Goal: Task Accomplishment & Management: Use online tool/utility

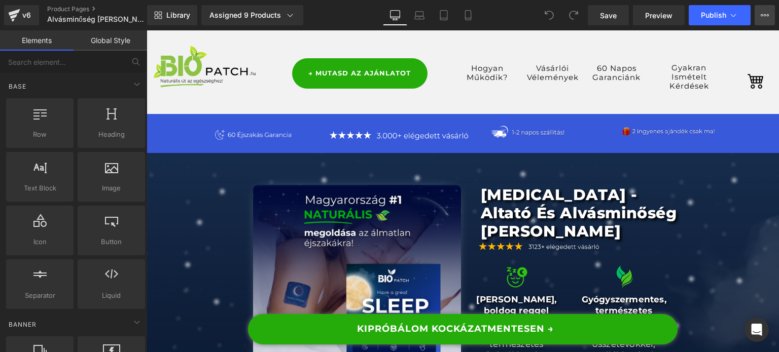
click at [770, 15] on button "View Live Page View with current Template Save Template to Library Schedule Pub…" at bounding box center [764, 15] width 20 height 20
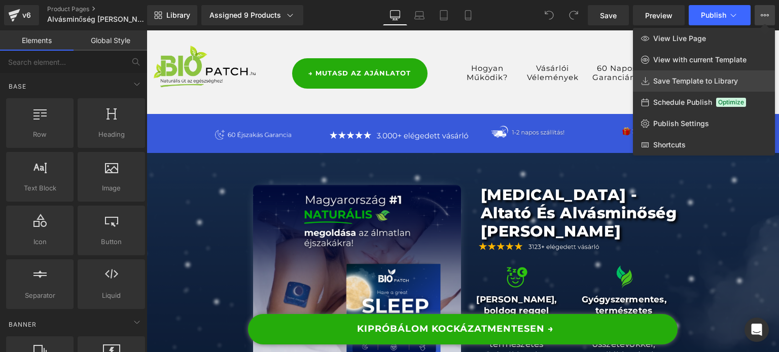
click at [700, 78] on span "Save Template to Library" at bounding box center [695, 81] width 85 height 9
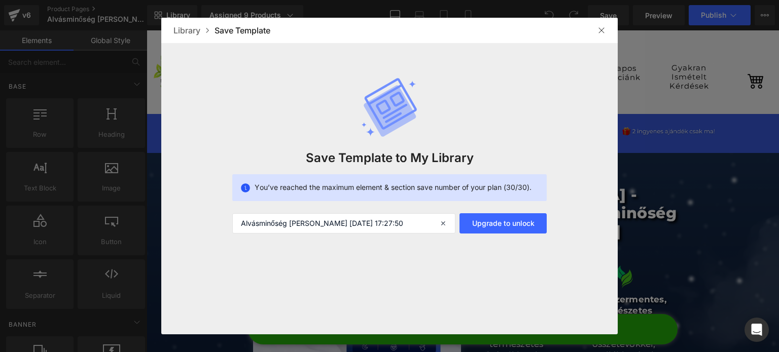
drag, startPoint x: 600, startPoint y: 34, endPoint x: 411, endPoint y: 2, distance: 191.8
click at [600, 34] on img at bounding box center [601, 30] width 8 height 8
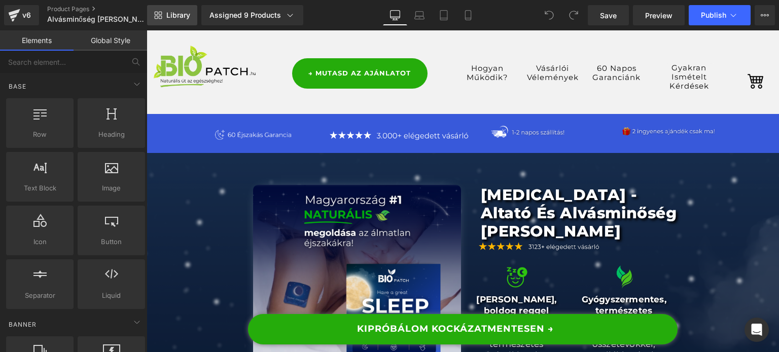
click at [175, 13] on span "Library" at bounding box center [178, 15] width 24 height 9
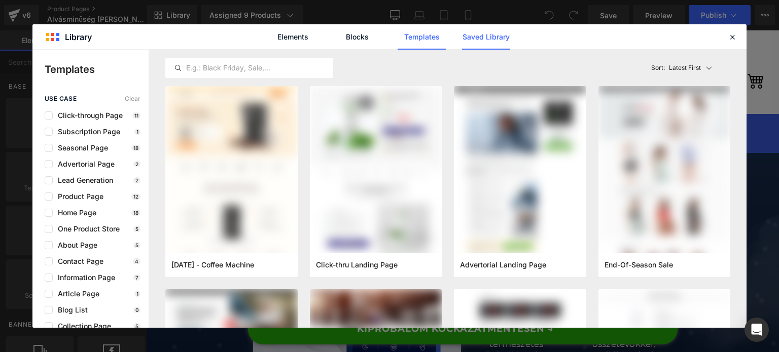
click at [509, 44] on link "Saved Library" at bounding box center [486, 36] width 48 height 25
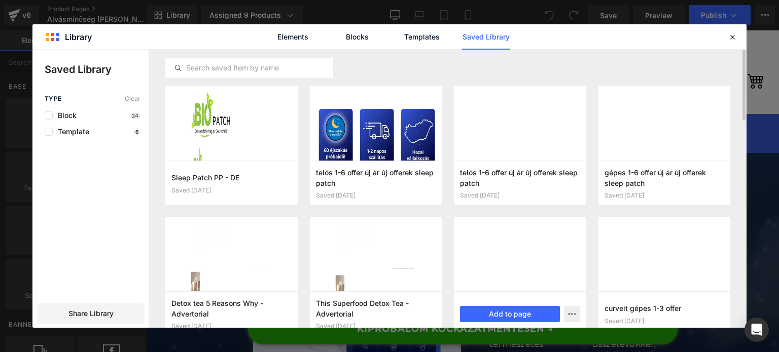
scroll to position [25, 0]
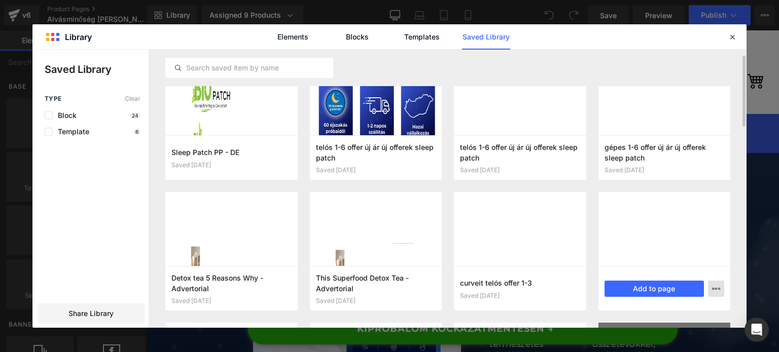
click at [715, 291] on icon "button" at bounding box center [716, 289] width 8 height 8
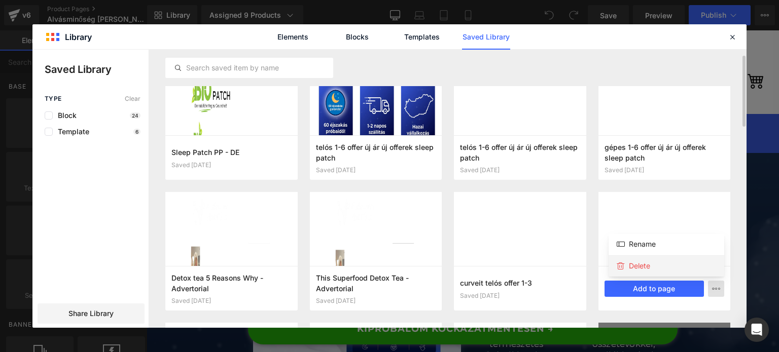
click at [672, 271] on div "Delete" at bounding box center [666, 265] width 116 height 21
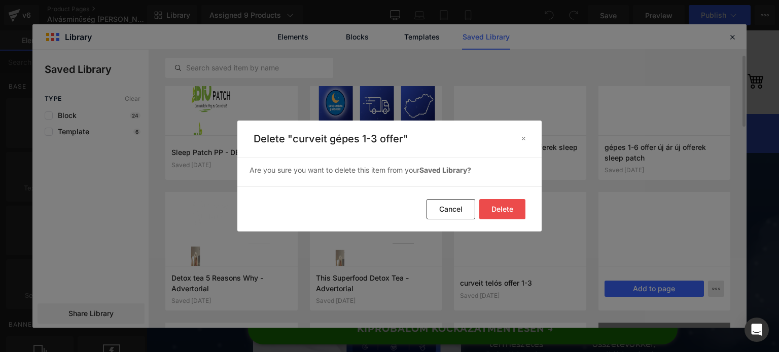
click at [503, 214] on button "Delete" at bounding box center [502, 209] width 46 height 20
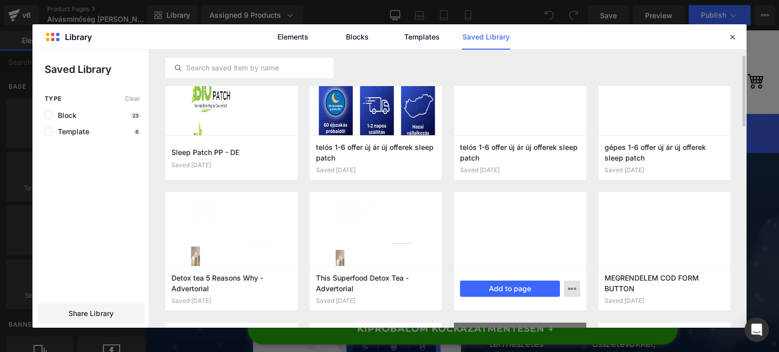
click at [572, 287] on icon "button" at bounding box center [572, 289] width 8 height 8
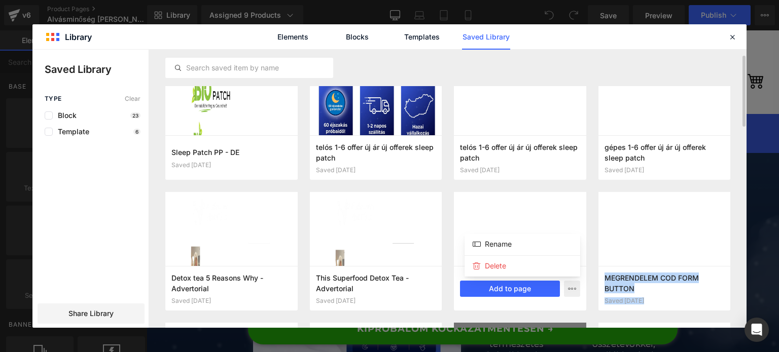
drag, startPoint x: 510, startPoint y: 269, endPoint x: 506, endPoint y: 217, distance: 52.4
click at [532, 211] on div "Saved Library Type Clear Block 23 Template 6 Share Library Sleep Patch PP - DE …" at bounding box center [389, 189] width 714 height 278
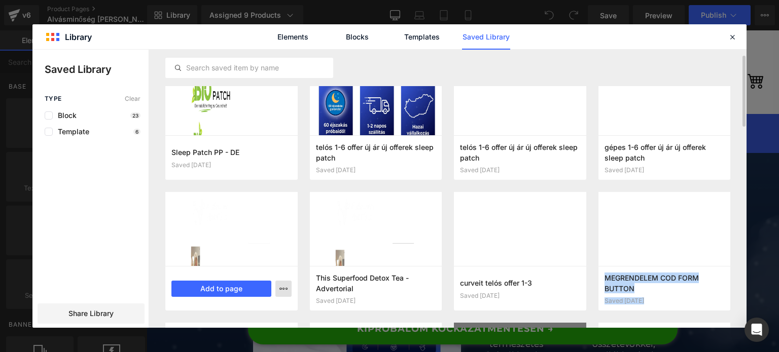
click at [284, 291] on icon "button" at bounding box center [283, 289] width 8 height 8
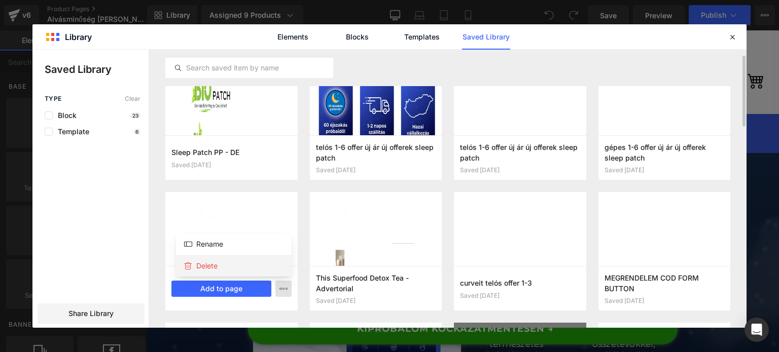
click at [266, 272] on div "Delete" at bounding box center [234, 265] width 116 height 21
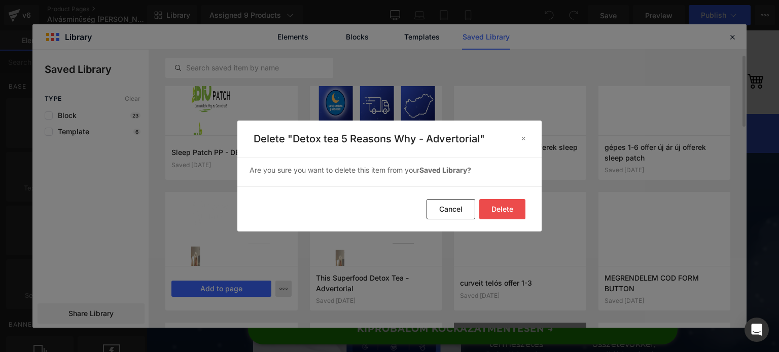
click at [515, 214] on button "Delete" at bounding box center [502, 209] width 46 height 20
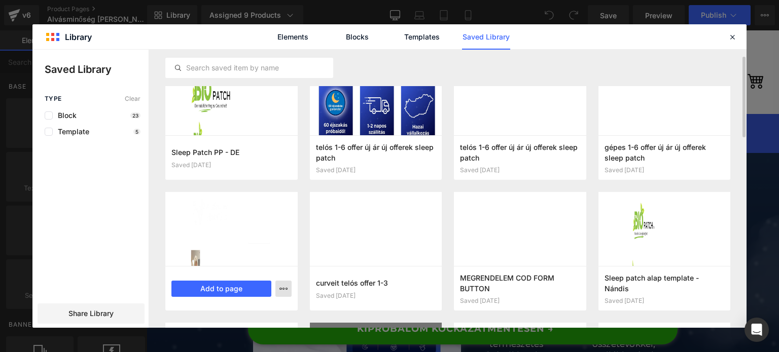
click at [284, 290] on icon "button" at bounding box center [283, 289] width 8 height 8
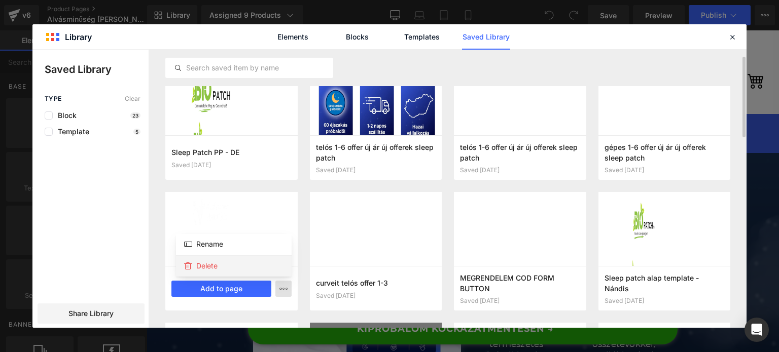
click at [268, 269] on div "Delete" at bounding box center [234, 265] width 116 height 21
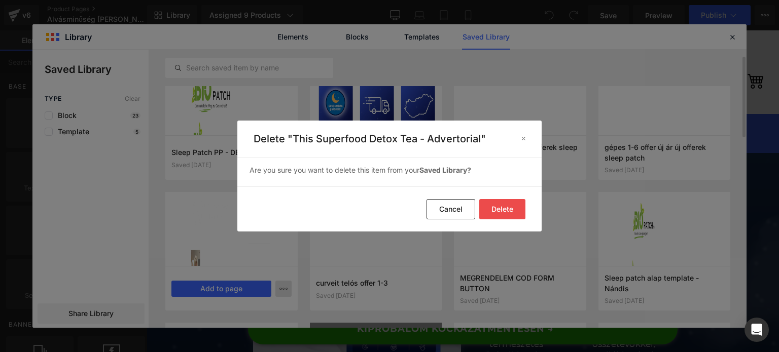
click at [503, 204] on button "Delete" at bounding box center [502, 209] width 46 height 20
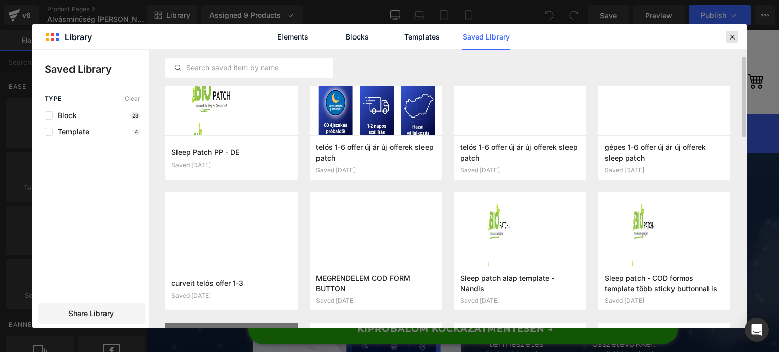
click at [731, 37] on icon at bounding box center [731, 36] width 9 height 9
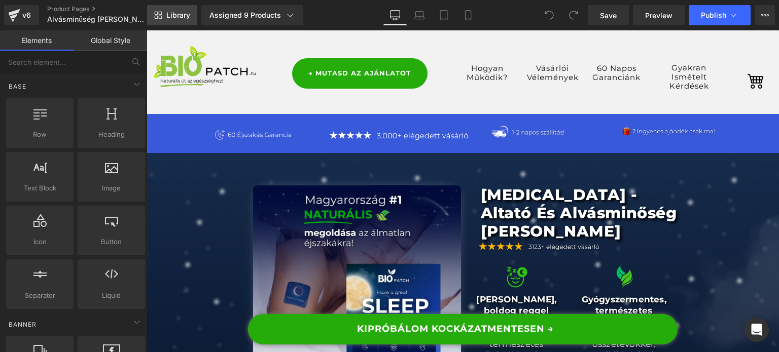
click at [171, 16] on span "Library" at bounding box center [178, 15] width 24 height 9
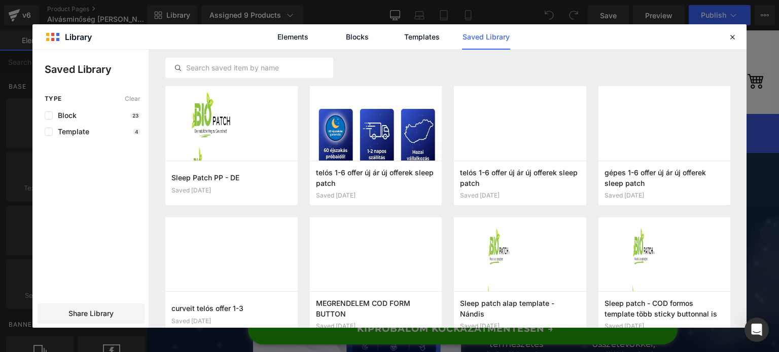
click at [740, 32] on div "Elements Blocks Templates Saved Library" at bounding box center [389, 36] width 714 height 25
click at [737, 32] on div at bounding box center [732, 37] width 12 height 12
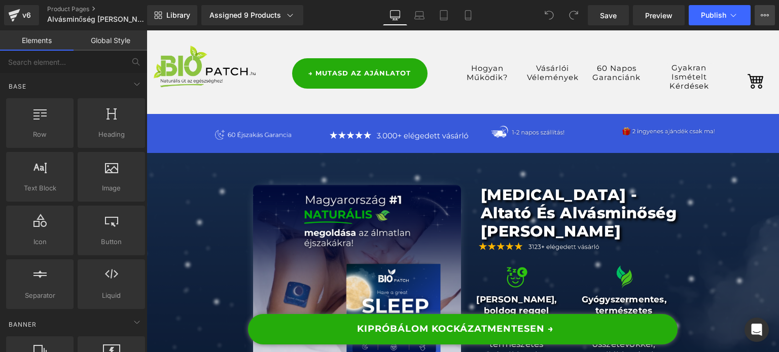
click at [758, 23] on button "View Live Page View with current Template Save Template to Library Schedule Pub…" at bounding box center [764, 15] width 20 height 20
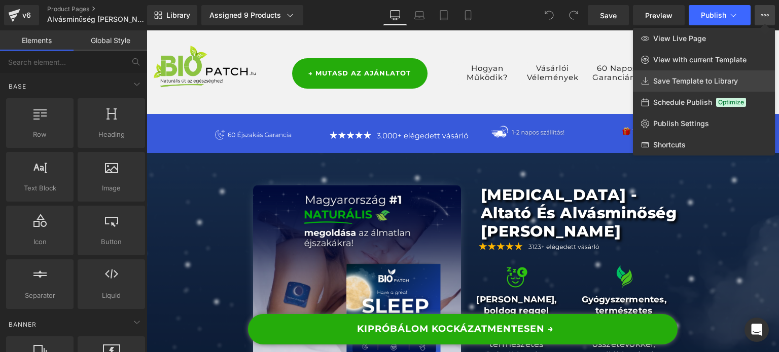
click at [669, 83] on span "Save Template to Library" at bounding box center [695, 81] width 85 height 9
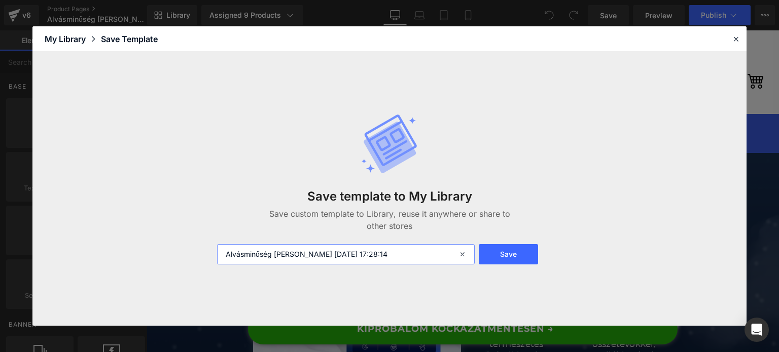
drag, startPoint x: 421, startPoint y: 262, endPoint x: 322, endPoint y: 282, distance: 101.0
click at [322, 282] on div "Save template to My Library Save custom template to Library, reuse it anywhere …" at bounding box center [389, 189] width 357 height 192
type input "Alvásminőség Javító Tapasz template"
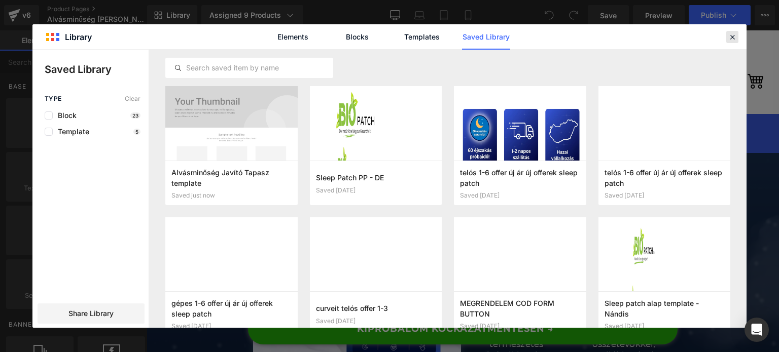
click at [732, 42] on div at bounding box center [732, 37] width 12 height 12
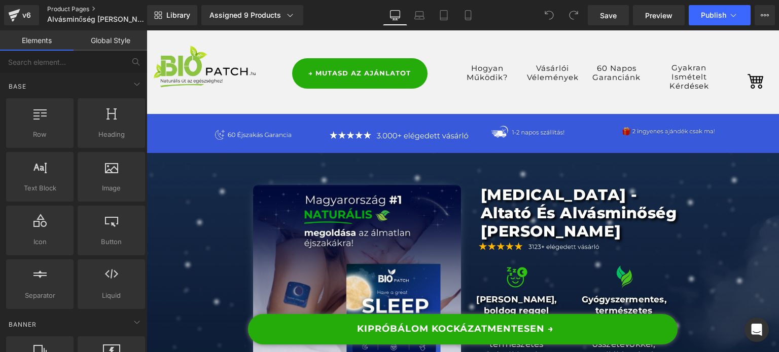
click at [67, 6] on link "Product Pages" at bounding box center [105, 9] width 117 height 8
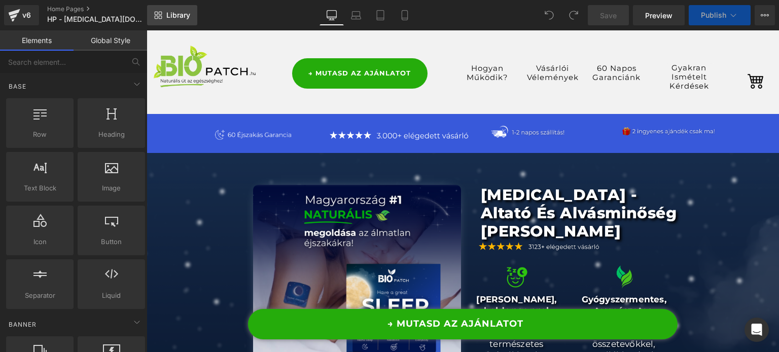
click at [174, 12] on span "Library" at bounding box center [178, 15] width 24 height 9
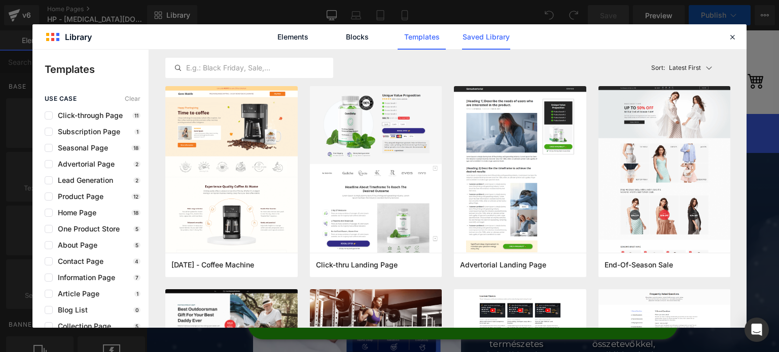
click at [479, 46] on link "Saved Library" at bounding box center [486, 36] width 48 height 25
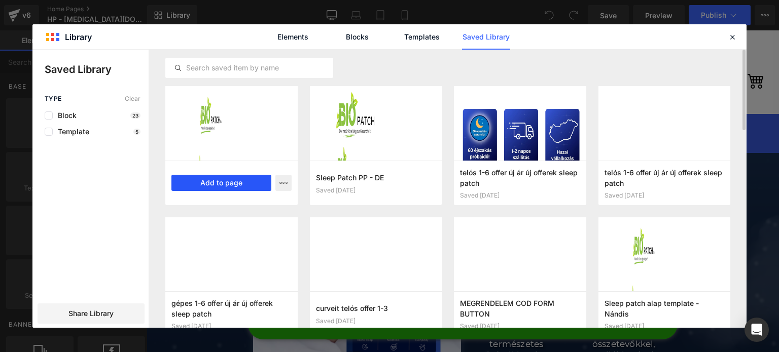
click at [198, 189] on button "Add to page" at bounding box center [221, 183] width 100 height 16
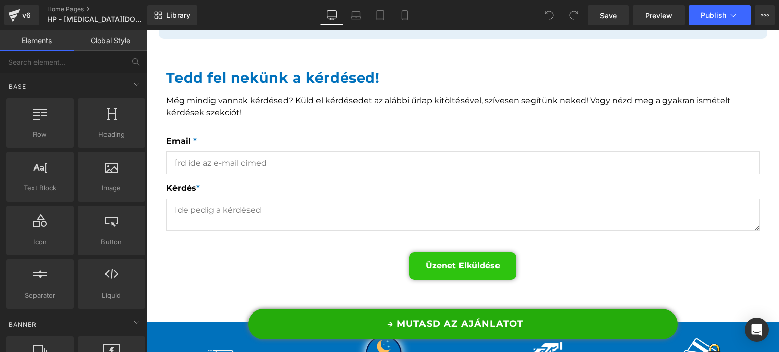
scroll to position [11158, 0]
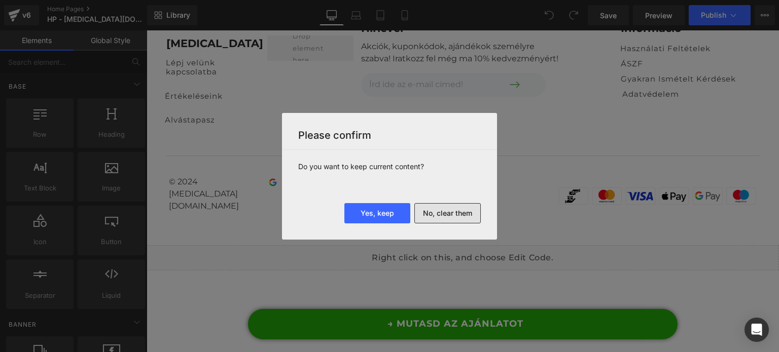
click at [450, 218] on button "No, clear them" at bounding box center [447, 213] width 66 height 20
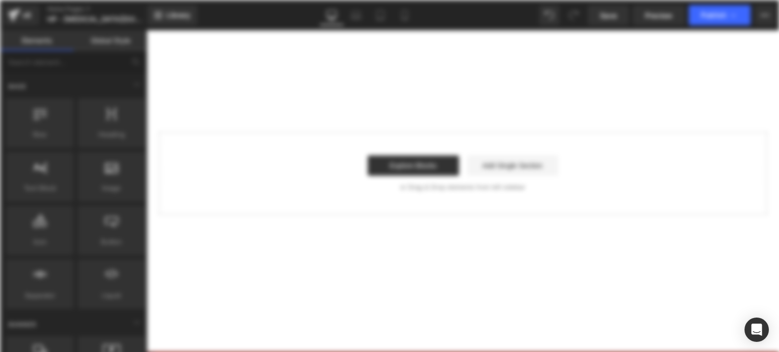
scroll to position [0, 0]
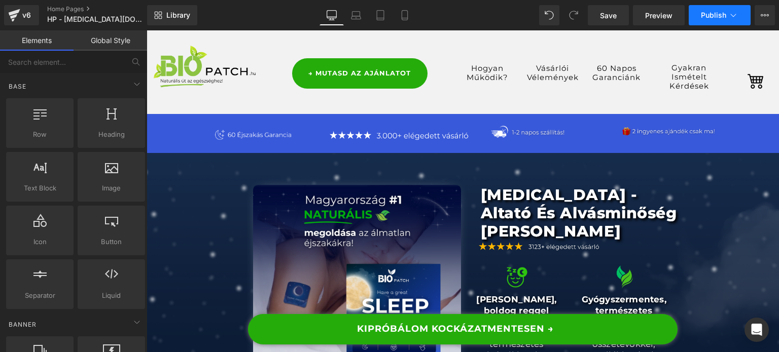
click at [725, 12] on span "Publish" at bounding box center [713, 15] width 25 height 8
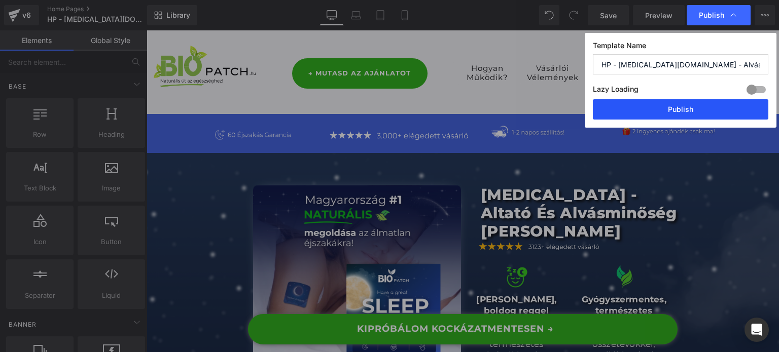
click at [670, 114] on button "Publish" at bounding box center [680, 109] width 175 height 20
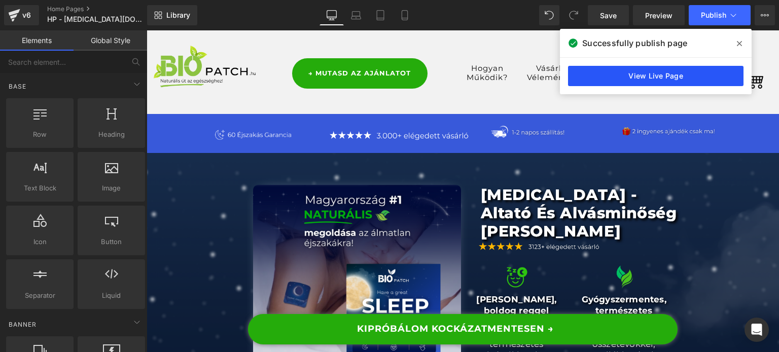
click at [623, 71] on link "View Live Page" at bounding box center [655, 76] width 175 height 20
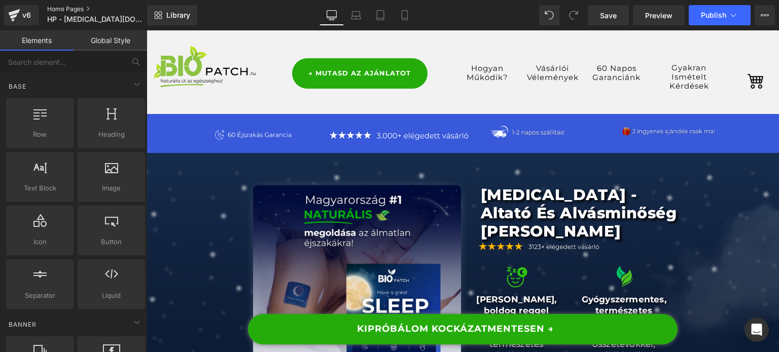
click at [60, 9] on link "Home Pages" at bounding box center [105, 9] width 117 height 8
